Goal: Check status: Check status

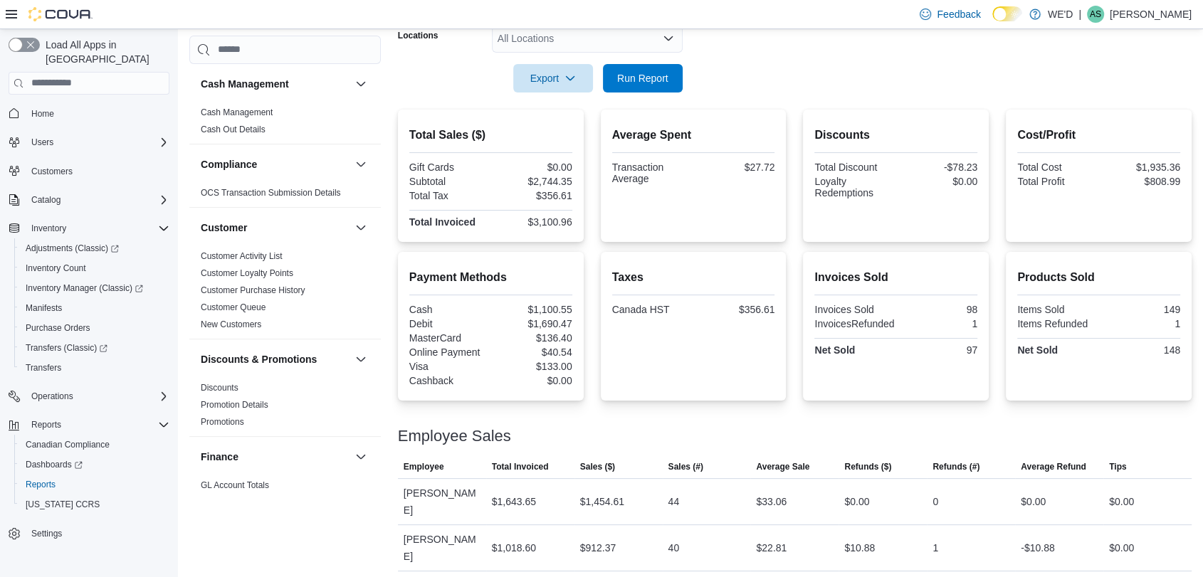
scroll to position [939, 0]
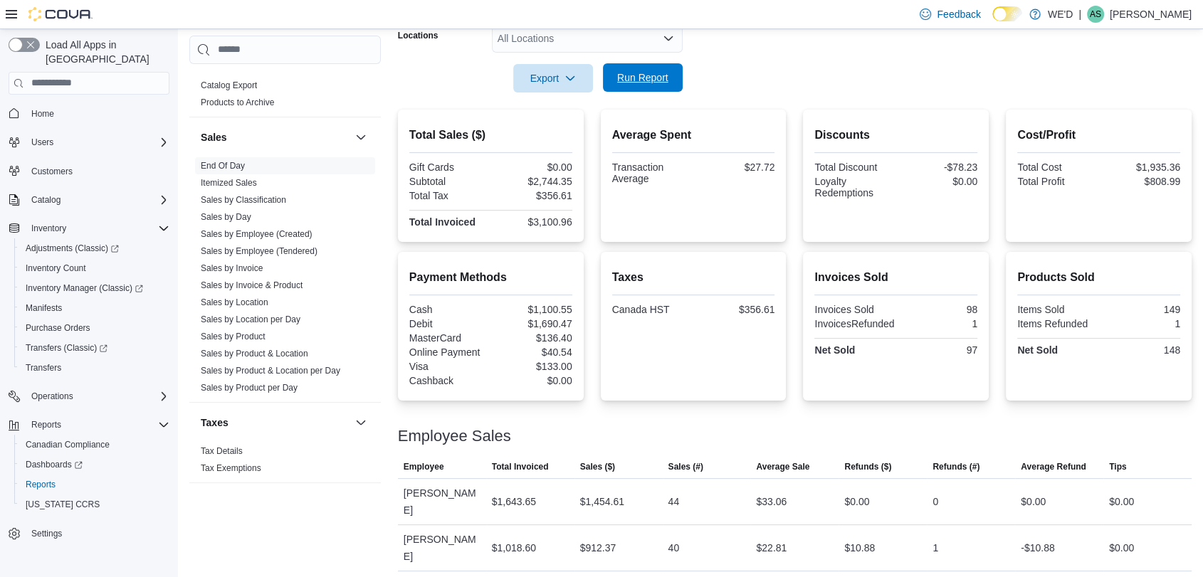
click at [655, 87] on span "Run Report" at bounding box center [643, 77] width 63 height 28
click at [302, 254] on link "Sales by Employee (Tendered)" at bounding box center [259, 251] width 117 height 10
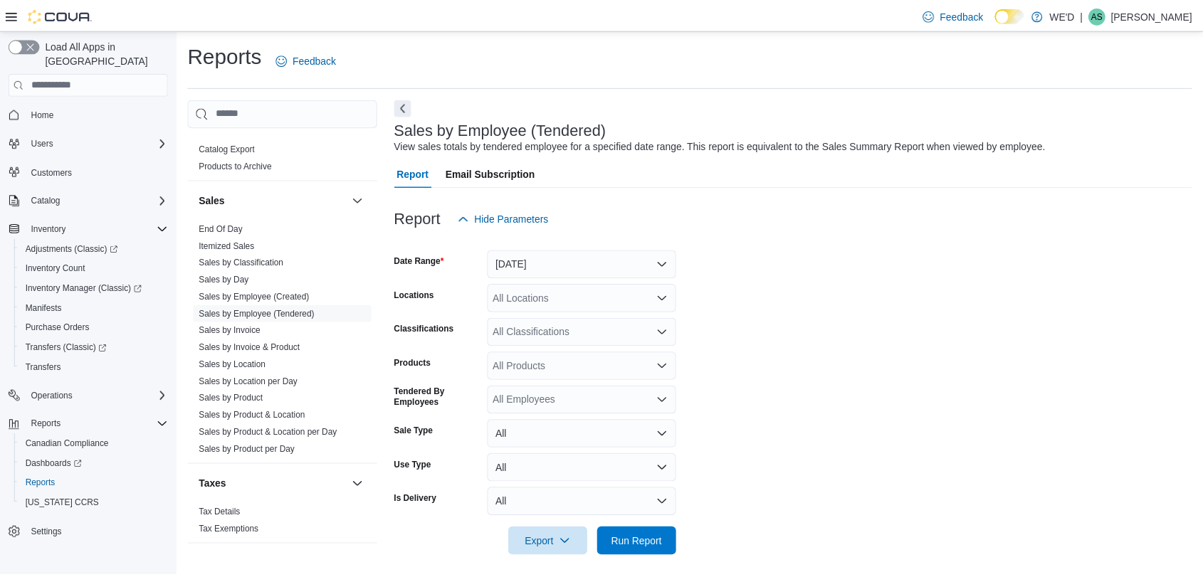
scroll to position [8, 0]
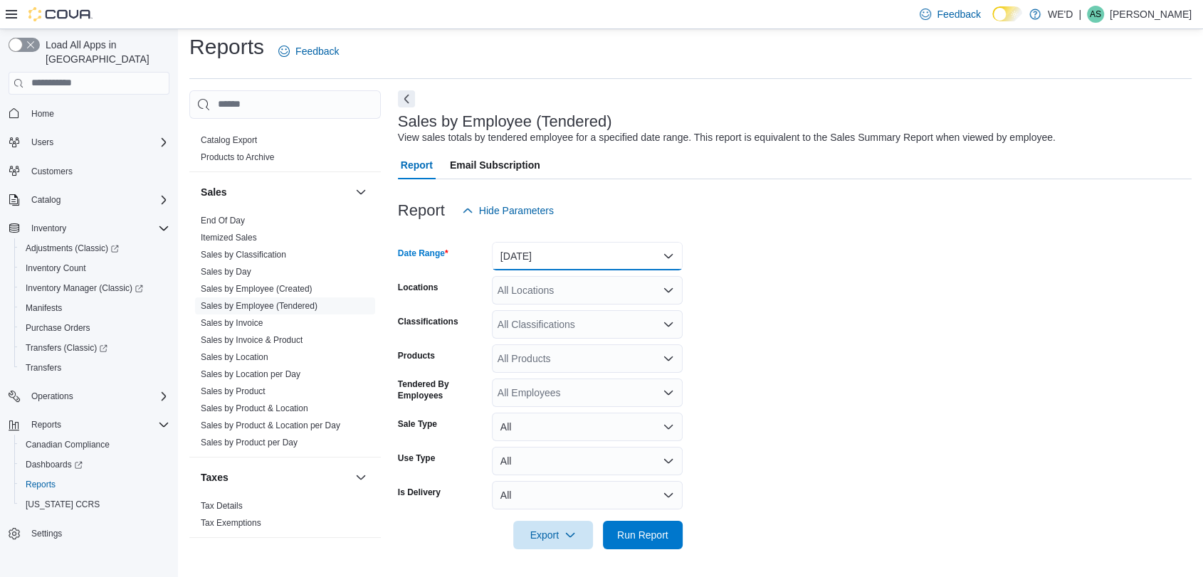
click at [592, 256] on button "[DATE]" at bounding box center [587, 256] width 191 height 28
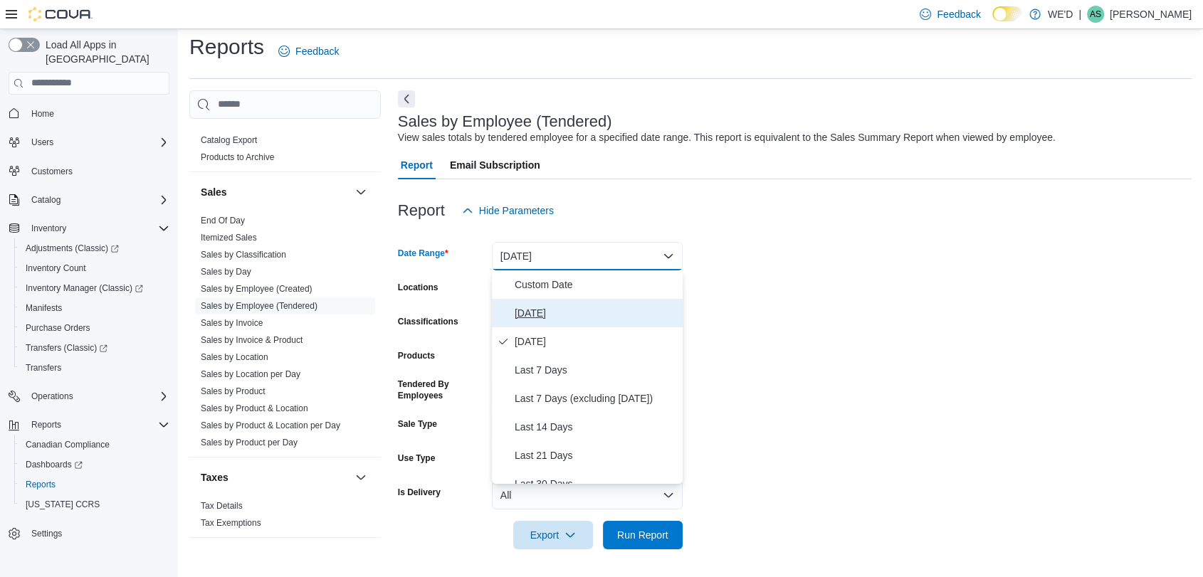
click at [607, 303] on button "[DATE]" at bounding box center [587, 313] width 191 height 28
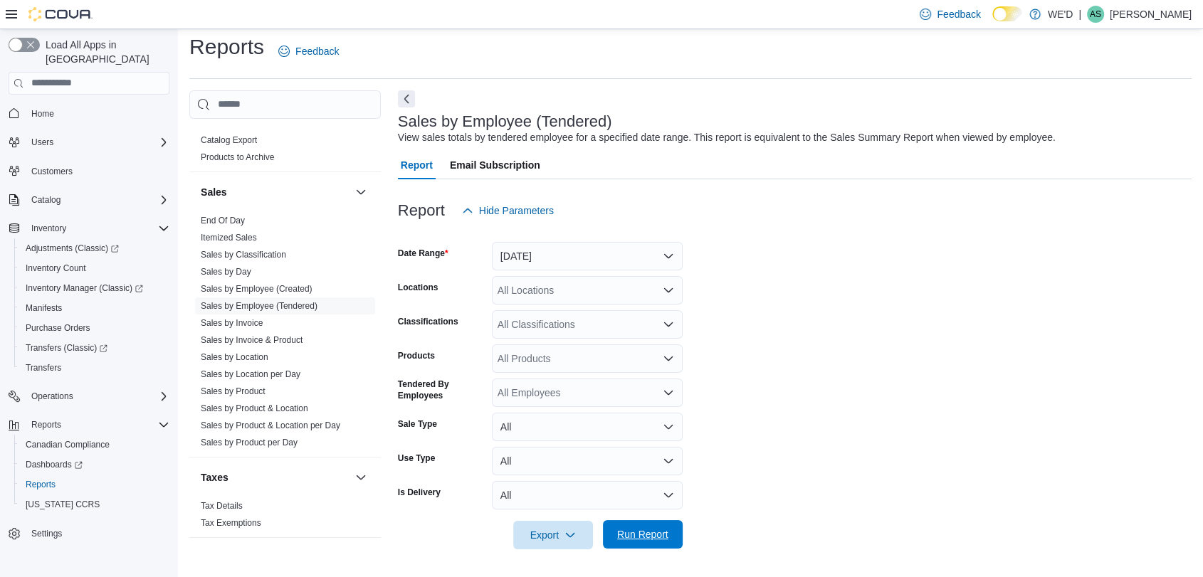
click at [663, 533] on span "Run Report" at bounding box center [642, 535] width 51 height 14
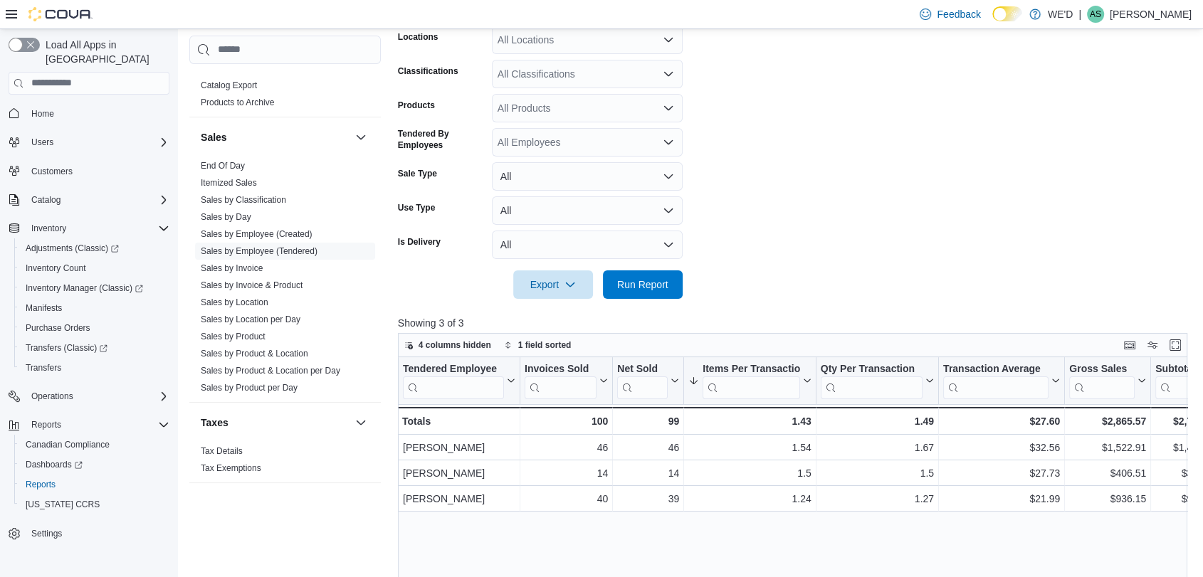
scroll to position [260, 0]
click at [217, 167] on link "End Of Day" at bounding box center [223, 166] width 44 height 10
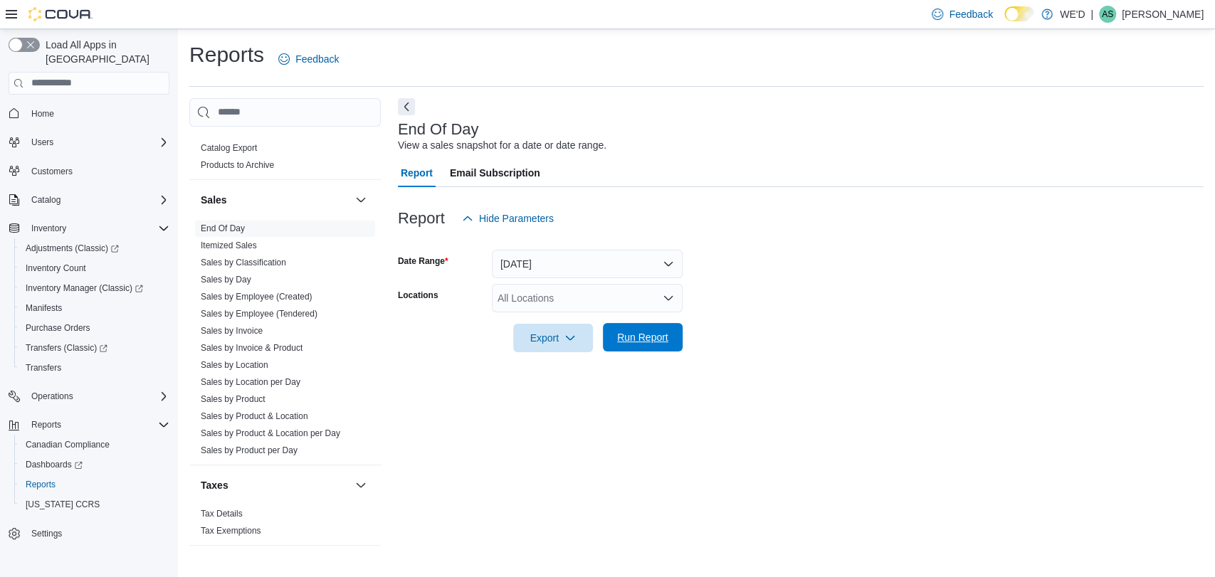
click at [637, 337] on span "Run Report" at bounding box center [642, 337] width 51 height 14
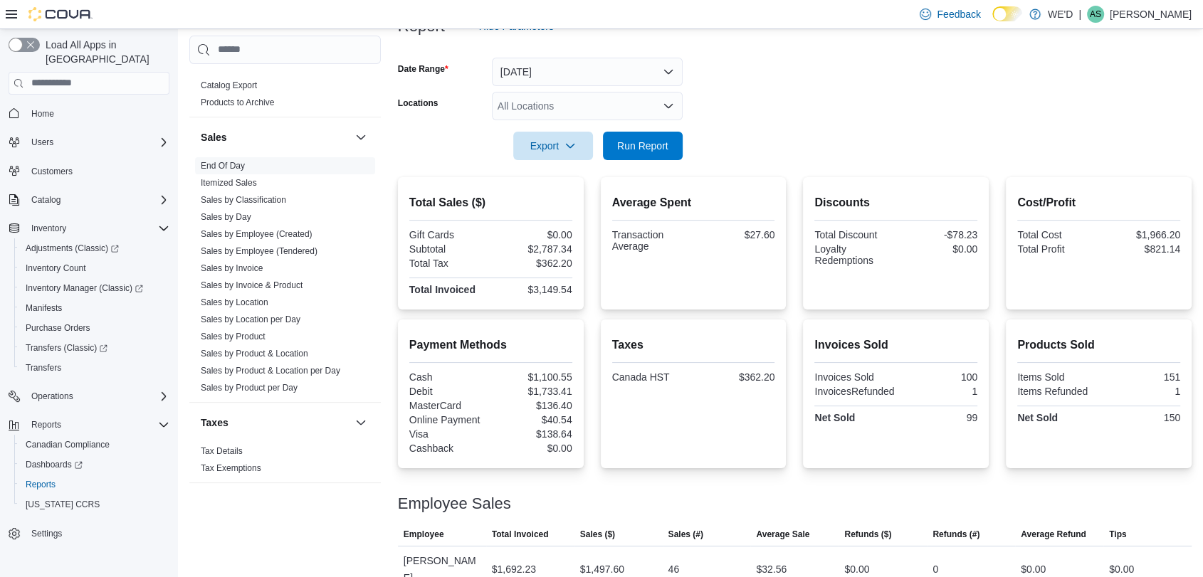
scroll to position [260, 0]
